Goal: Task Accomplishment & Management: Complete application form

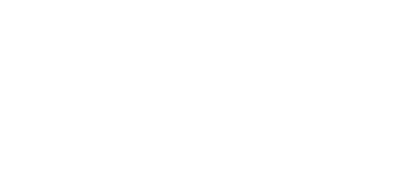
click at [0, 0] on html at bounding box center [0, 0] width 0 height 0
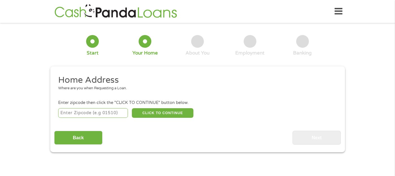
click at [90, 112] on input "number" at bounding box center [93, 113] width 70 height 10
type input "55378"
click at [170, 112] on button "CLICK TO CONTINUE" at bounding box center [162, 113] width 61 height 10
type input "55378"
type input "Savage"
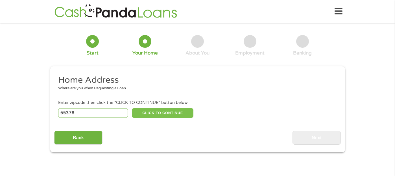
select select "[US_STATE]"
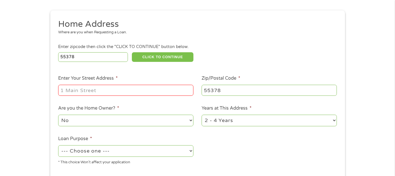
scroll to position [56, 0]
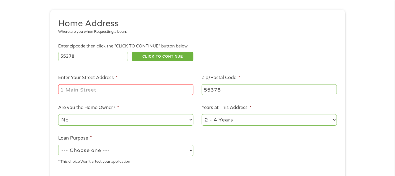
click at [90, 86] on input "Enter Your Street Address *" at bounding box center [125, 89] width 135 height 11
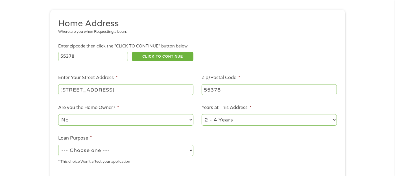
type input "9327 Creek Ridge Ln"
click at [239, 121] on select "1 Year or less 1 - 2 Years 2 - 4 Years Over 4 Years" at bounding box center [268, 120] width 135 height 12
select select "60months"
click at [201, 114] on select "1 Year or less 1 - 2 Years 2 - 4 Years Over 4 Years" at bounding box center [268, 120] width 135 height 12
click at [154, 120] on select "No Yes" at bounding box center [125, 120] width 135 height 12
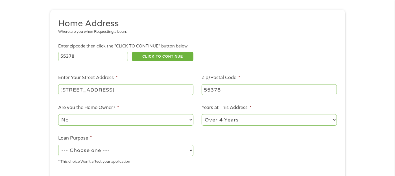
click at [154, 120] on select "No Yes" at bounding box center [125, 120] width 135 height 12
click at [125, 149] on select "--- Choose one --- Pay Bills Debt Consolidation Home Improvement Major Purchase…" at bounding box center [125, 150] width 135 height 12
select select "shorttermcash"
click at [58, 144] on select "--- Choose one --- Pay Bills Debt Consolidation Home Improvement Major Purchase…" at bounding box center [125, 150] width 135 height 12
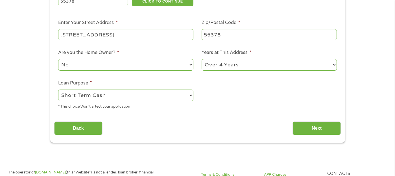
scroll to position [113, 0]
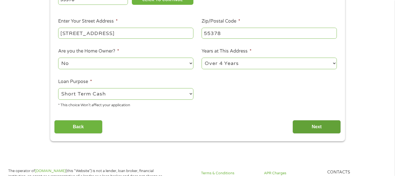
click at [320, 127] on input "Next" at bounding box center [316, 127] width 48 height 14
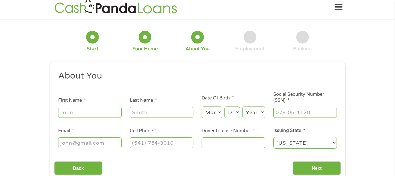
scroll to position [0, 0]
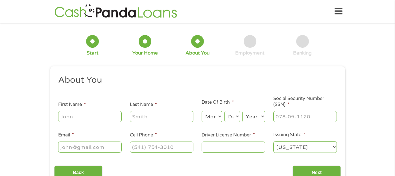
click at [91, 114] on input "First Name *" at bounding box center [89, 116] width 63 height 11
type input "Emmy"
type input "Ross"
select select "10"
select select "31"
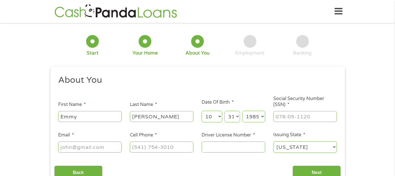
select select "1980"
click at [293, 117] on input "___-__-____" at bounding box center [304, 116] width 63 height 11
type input "473-11-2842"
drag, startPoint x: 68, startPoint y: 142, endPoint x: 67, endPoint y: 146, distance: 3.9
click at [68, 142] on input "Email *" at bounding box center [89, 146] width 63 height 11
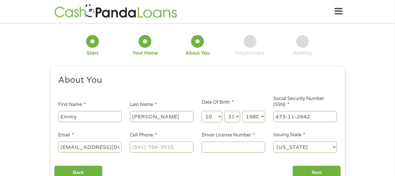
scroll to position [0, 7]
type input "emmy.coder@yahoo.com"
type input "(612) 206-7930"
click at [218, 150] on input "Driver License Number *" at bounding box center [232, 146] width 63 height 11
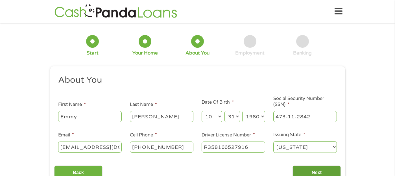
type input "R358166527916"
click at [311, 171] on input "Next" at bounding box center [316, 172] width 48 height 14
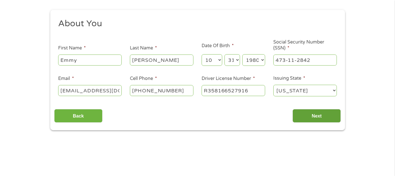
click at [317, 118] on input "Next" at bounding box center [316, 116] width 48 height 14
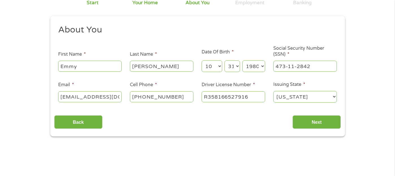
scroll to position [85, 0]
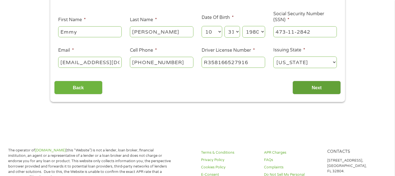
click at [313, 84] on input "Next" at bounding box center [316, 88] width 48 height 14
click at [302, 86] on input "Next" at bounding box center [316, 88] width 48 height 14
click at [302, 85] on input "Next" at bounding box center [316, 88] width 48 height 14
click at [303, 84] on input "Next" at bounding box center [316, 88] width 48 height 14
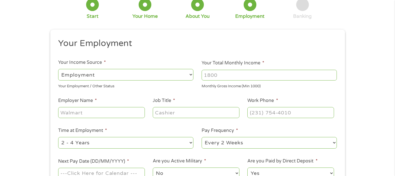
scroll to position [56, 0]
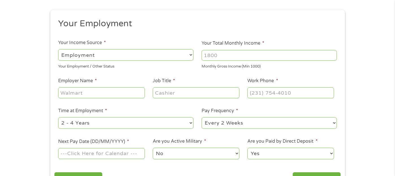
click at [124, 55] on select "--- Choose one --- Employment Self Employed Benefits" at bounding box center [125, 55] width 135 height 12
click at [252, 54] on input "Your Total Monthly Income *" at bounding box center [268, 55] width 135 height 11
type input "5000"
drag, startPoint x: 114, startPoint y: 95, endPoint x: 118, endPoint y: 87, distance: 9.2
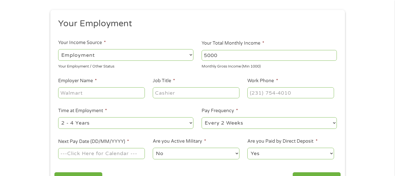
click at [114, 95] on input "Employer Name *" at bounding box center [101, 92] width 86 height 11
type input "UMP Physicians Heart Care"
type input "Healthcare Administratot"
type input "(952) 836-3521"
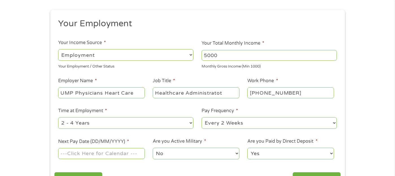
click at [120, 125] on select "--- Choose one --- 1 Year or less 1 - 2 Years 2 - 4 Years Over 4 Years" at bounding box center [125, 123] width 135 height 12
select select "60months"
click at [58, 117] on select "--- Choose one --- 1 Year or less 1 - 2 Years 2 - 4 Years Over 4 Years" at bounding box center [125, 123] width 135 height 12
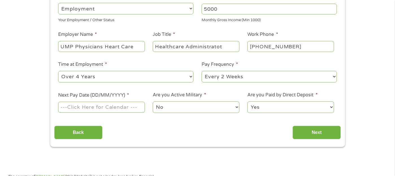
scroll to position [113, 0]
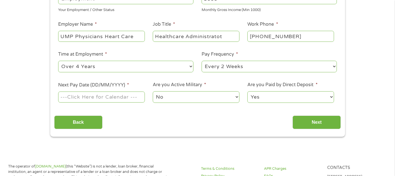
click at [100, 96] on input "Next Pay Date (DD/MM/YYYY) *" at bounding box center [101, 96] width 86 height 11
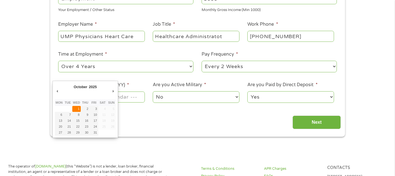
type input "01/10/2025"
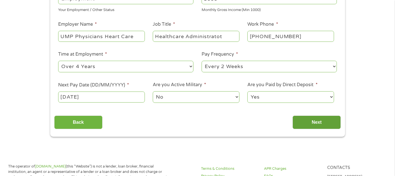
click at [326, 119] on input "Next" at bounding box center [316, 122] width 48 height 14
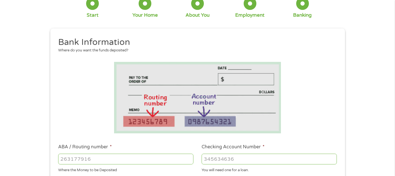
scroll to position [85, 0]
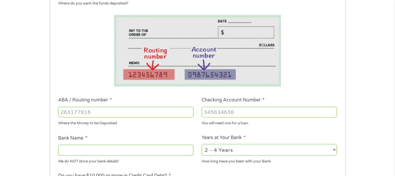
click at [126, 116] on input "ABA / Routing number *" at bounding box center [125, 112] width 135 height 11
type input "075900575"
type input "ASSOCIATED BANK GREEN BAY"
type input "075900575"
drag, startPoint x: 236, startPoint y: 107, endPoint x: 234, endPoint y: 112, distance: 4.7
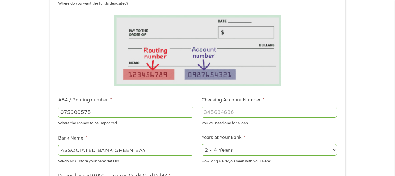
click at [234, 111] on input "Checking Account Number *" at bounding box center [268, 112] width 135 height 11
drag, startPoint x: 232, startPoint y: 112, endPoint x: 252, endPoint y: 113, distance: 20.0
click at [252, 113] on input "2920318315" at bounding box center [268, 112] width 135 height 11
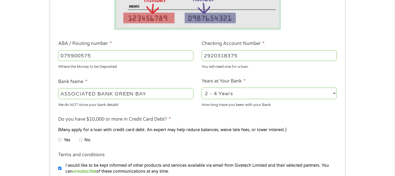
type input "2920318375"
click at [241, 93] on select "2 - 4 Years 6 - 12 Months 1 - 2 Years Over 4 Years" at bounding box center [268, 93] width 135 height 12
click at [229, 94] on select "2 - 4 Years 6 - 12 Months 1 - 2 Years Over 4 Years" at bounding box center [268, 93] width 135 height 12
select select "24months"
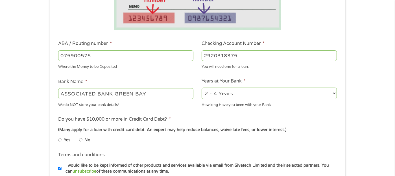
click at [201, 87] on select "2 - 4 Years 6 - 12 Months 1 - 2 Years Over 4 Years" at bounding box center [268, 93] width 135 height 12
click at [82, 137] on input "No" at bounding box center [80, 139] width 3 height 9
radio input "true"
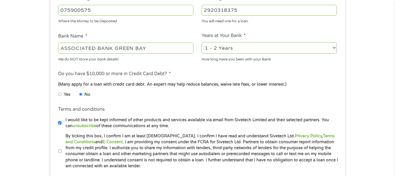
scroll to position [226, 0]
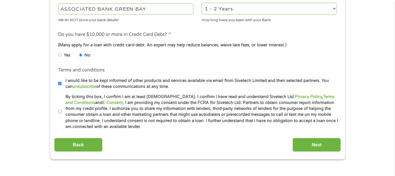
click at [60, 113] on input "By ticking this box, I confirm I am at least 18 years old. I confirm I have rea…" at bounding box center [59, 111] width 3 height 9
checkbox input "true"
click at [312, 147] on input "Next" at bounding box center [316, 145] width 48 height 14
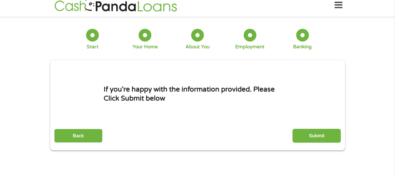
scroll to position [0, 0]
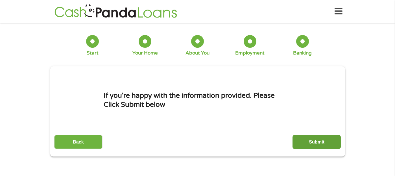
click at [320, 142] on input "Submit" at bounding box center [316, 142] width 48 height 14
